Goal: Learn about a topic

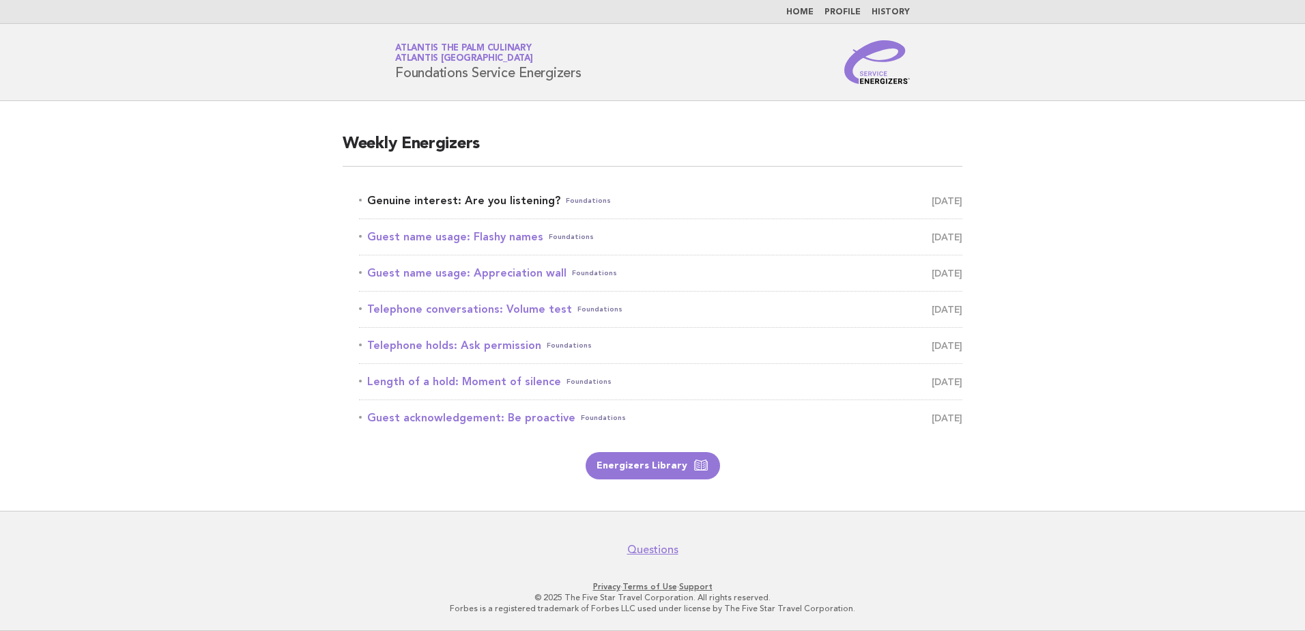
click at [512, 200] on link "Genuine interest: Are you listening? Foundations August 16" at bounding box center [660, 200] width 603 height 19
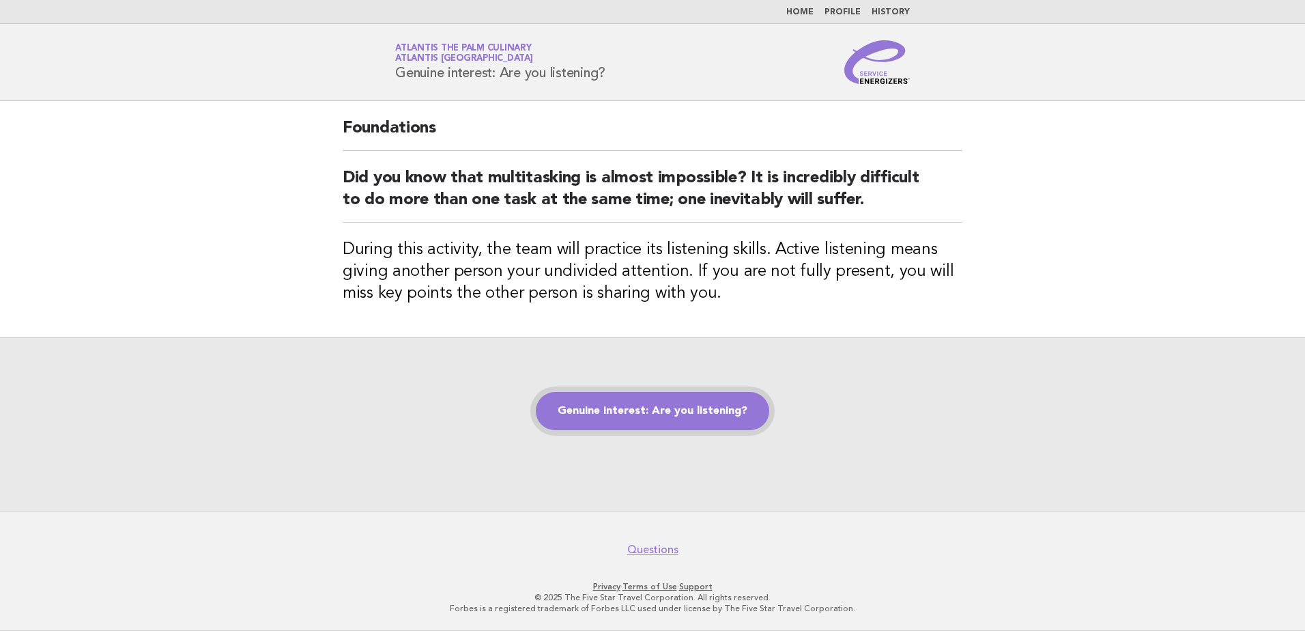
click at [701, 412] on link "Genuine interest: Are you listening?" at bounding box center [652, 411] width 233 height 38
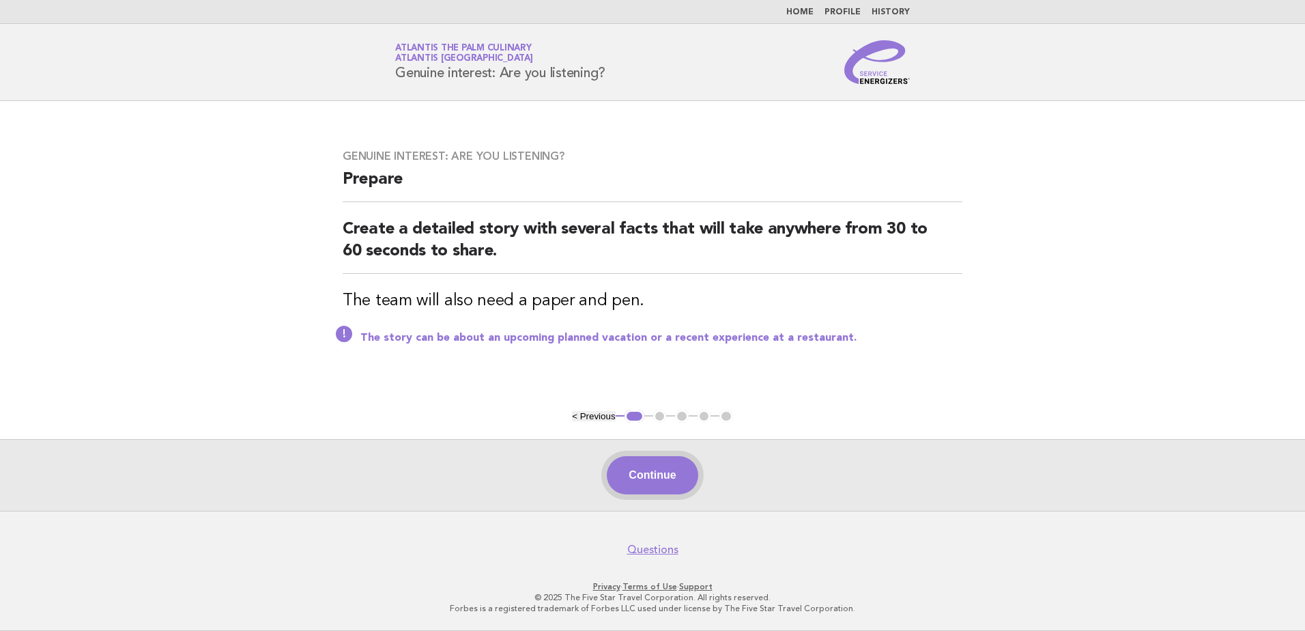
click at [637, 473] on button "Continue" at bounding box center [652, 475] width 91 height 38
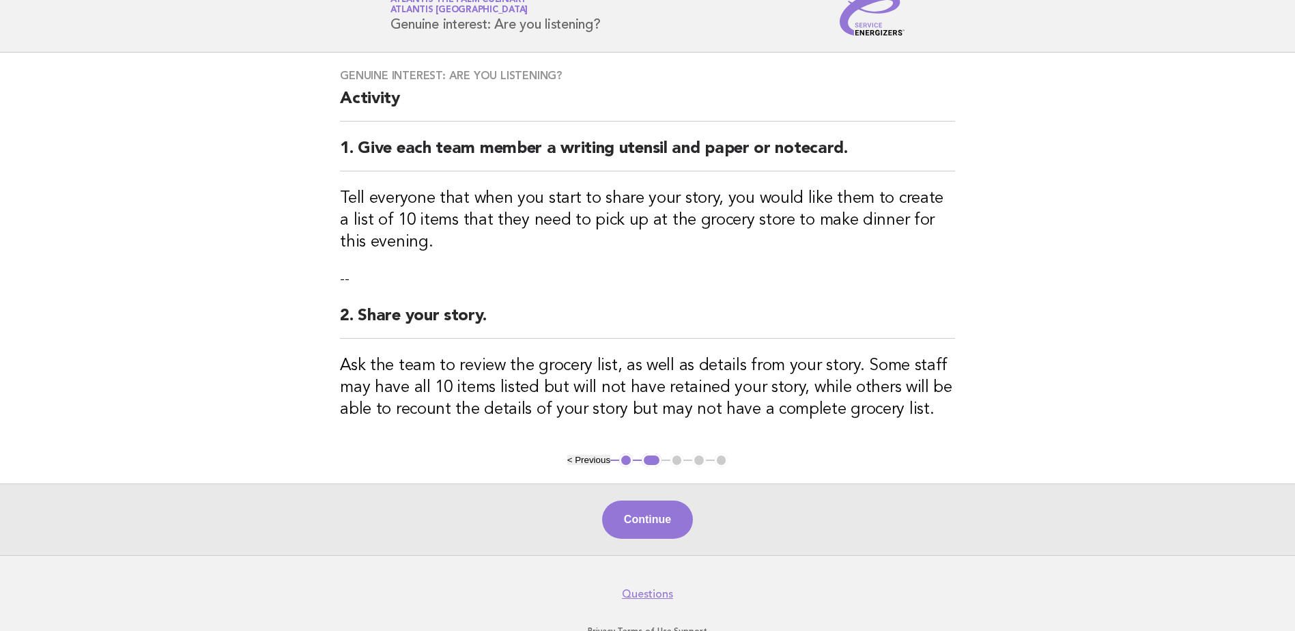
scroll to position [24, 0]
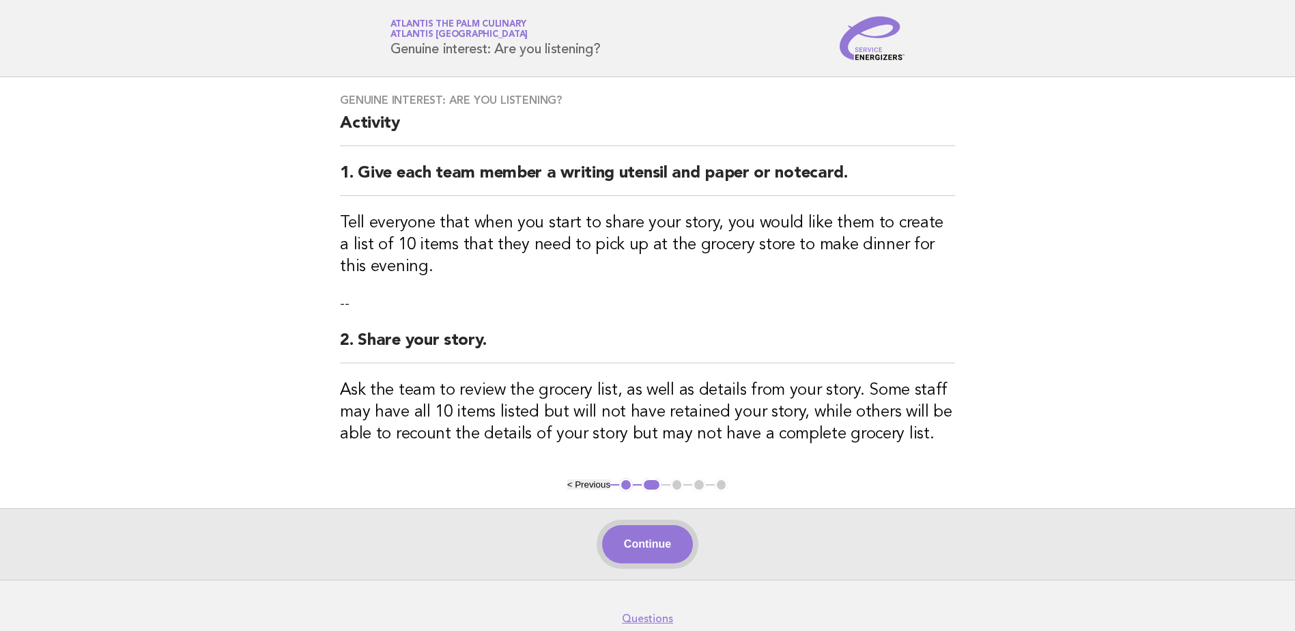
click at [659, 536] on button "Continue" at bounding box center [647, 544] width 91 height 38
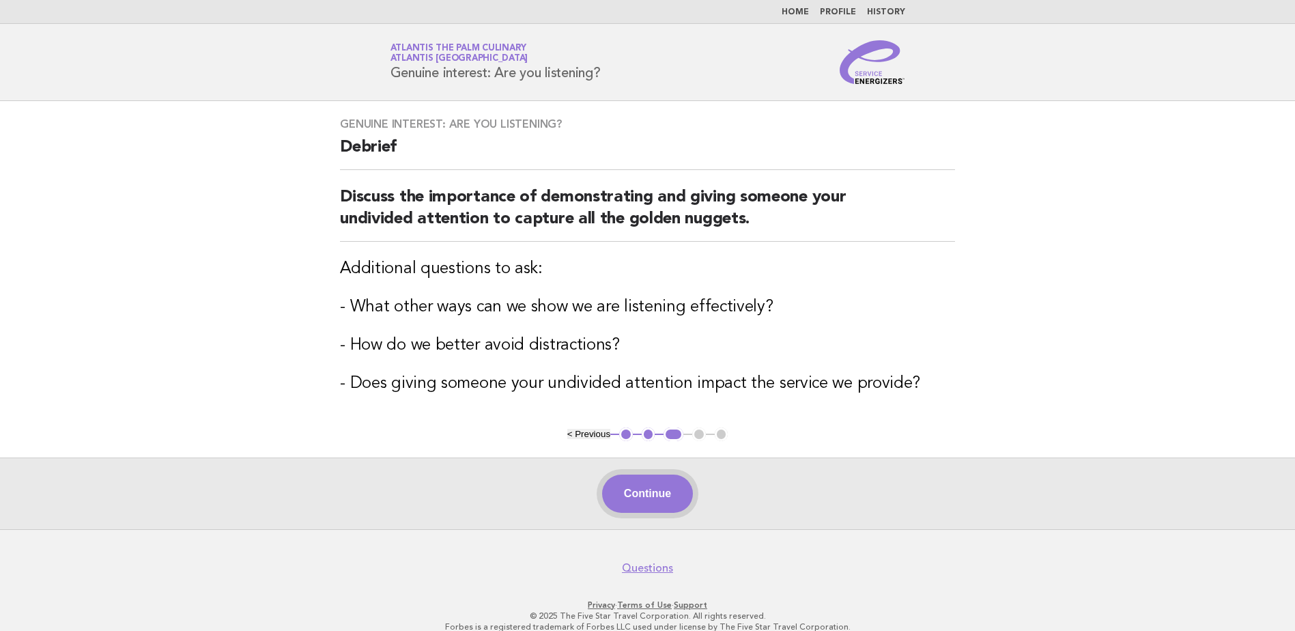
click at [667, 482] on button "Continue" at bounding box center [647, 493] width 91 height 38
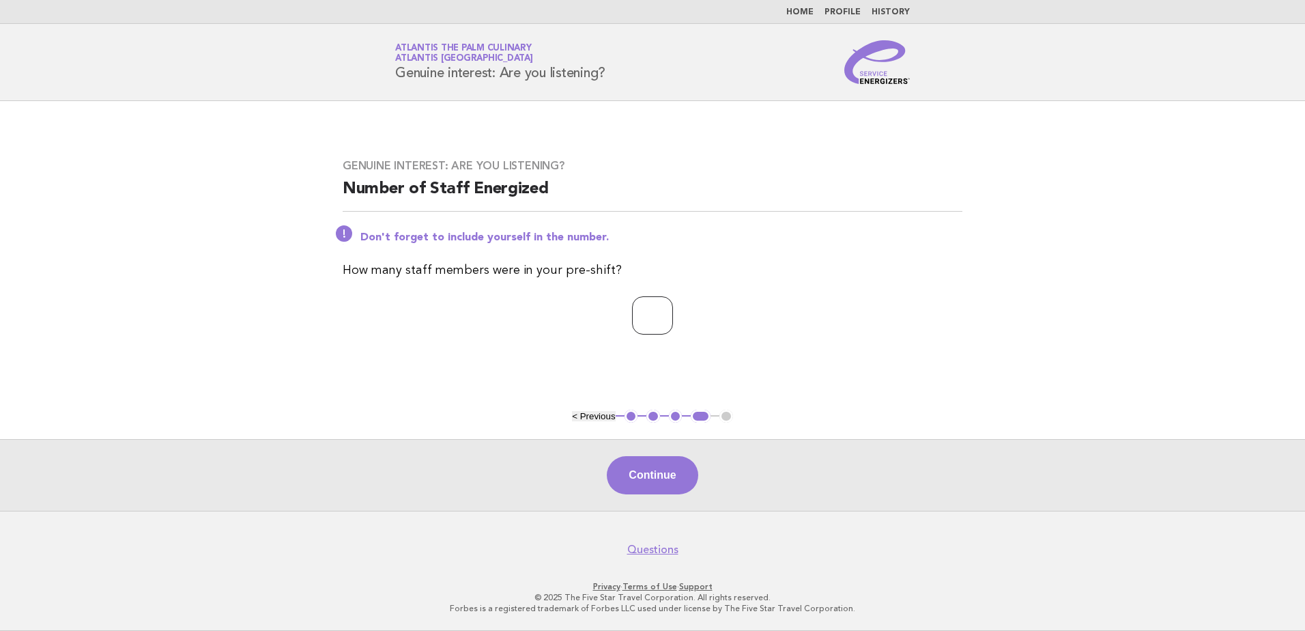
click at [673, 312] on input "*" at bounding box center [652, 315] width 41 height 38
type input "*"
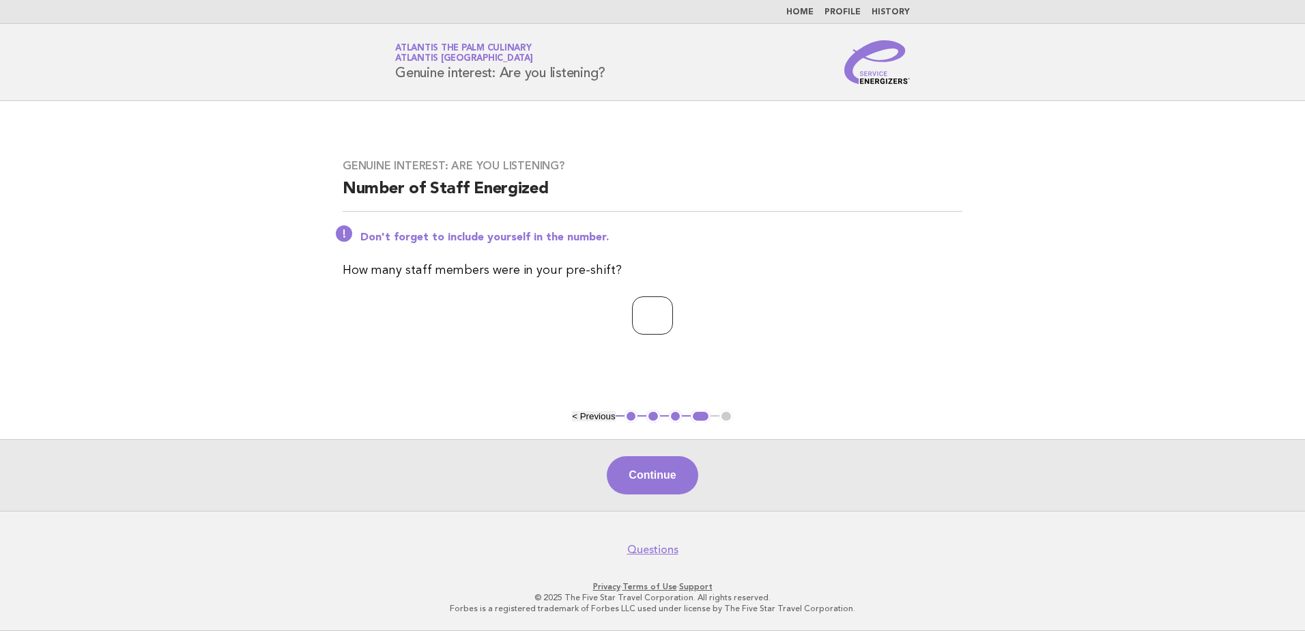
click at [673, 312] on input "*" at bounding box center [652, 315] width 41 height 38
click at [671, 476] on button "Continue" at bounding box center [652, 475] width 91 height 38
